Goal: Navigation & Orientation: Go to known website

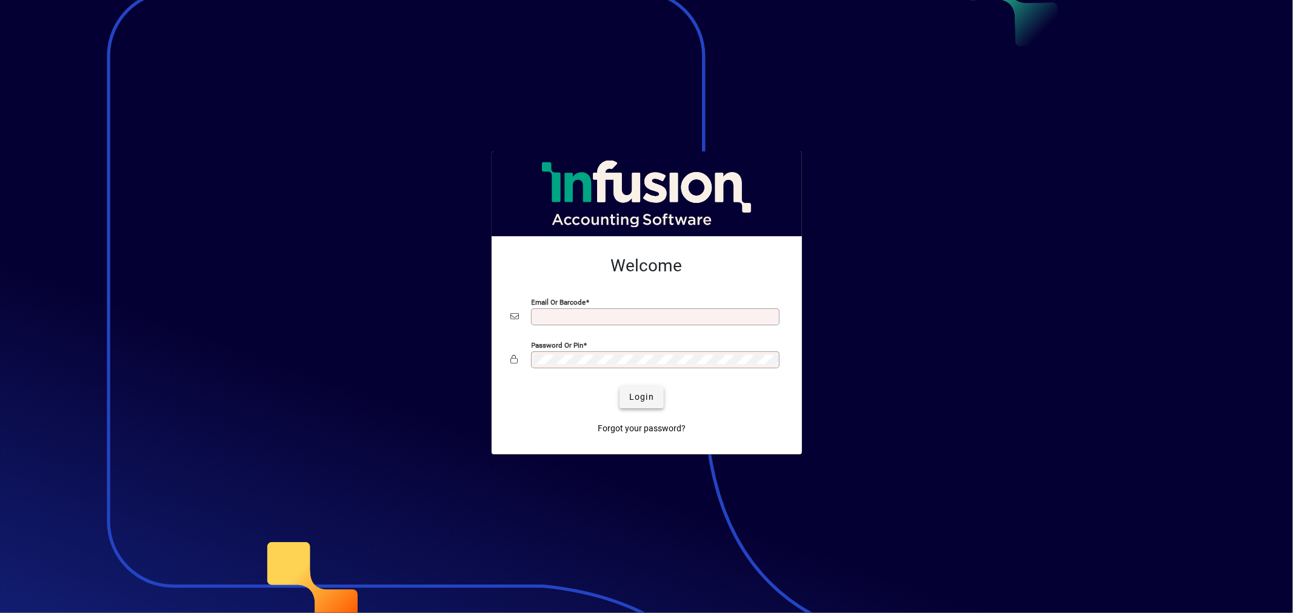
type input "**********"
click at [639, 395] on span "Login" at bounding box center [641, 397] width 25 height 13
